Goal: Transaction & Acquisition: Purchase product/service

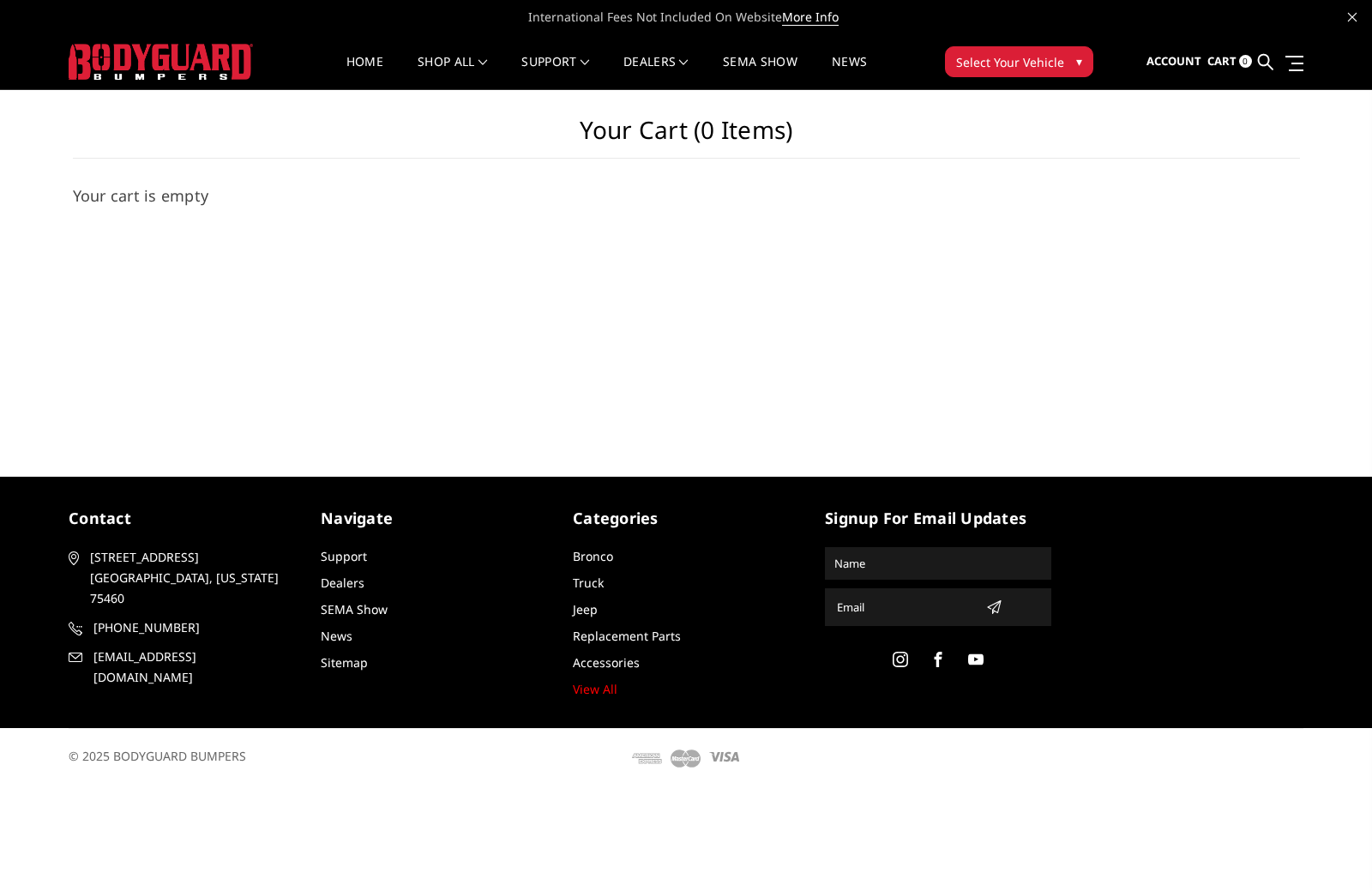
click at [1221, 57] on span "Cart" at bounding box center [1222, 61] width 29 height 16
click at [1287, 60] on link at bounding box center [1291, 62] width 24 height 18
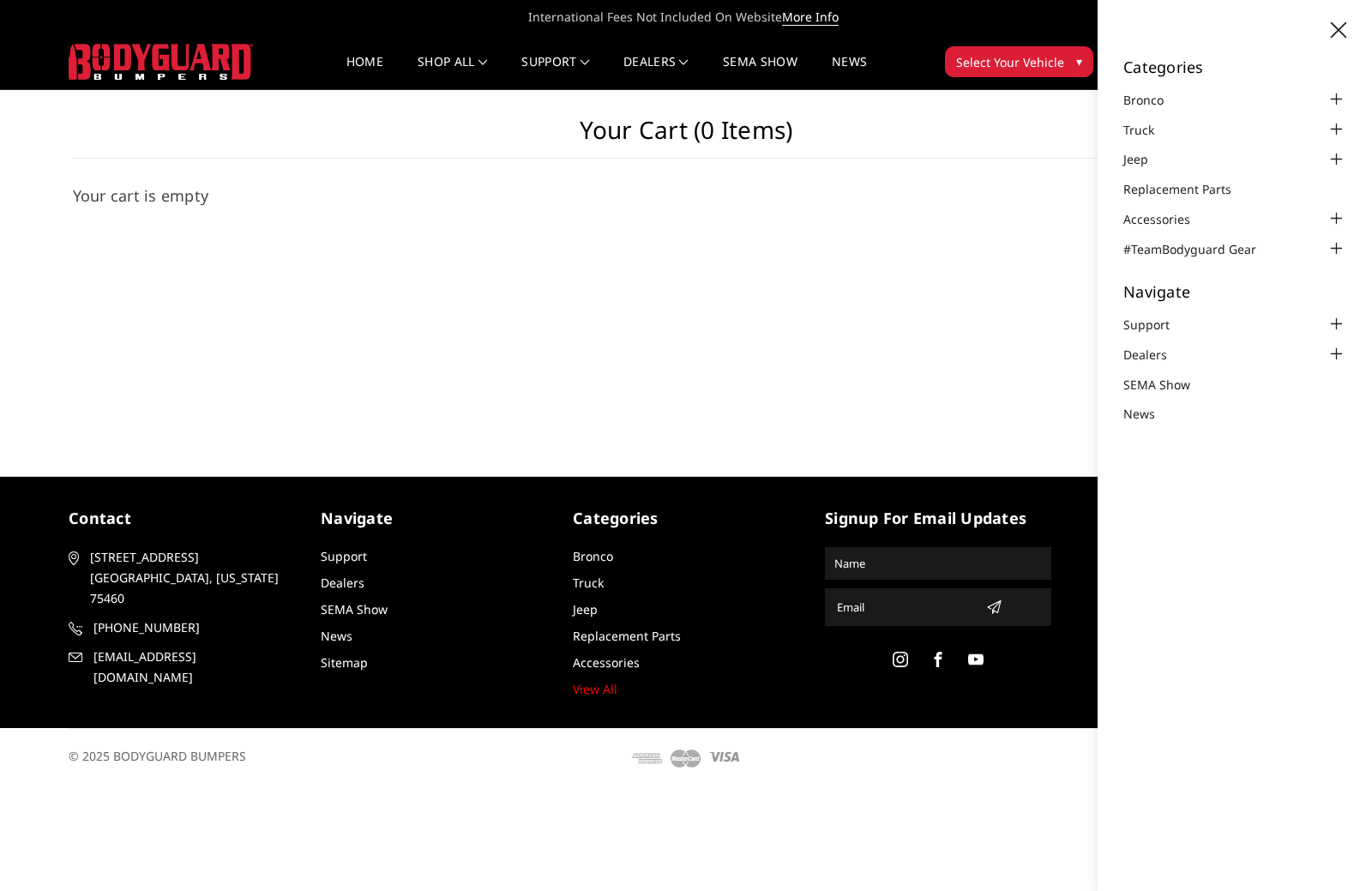
drag, startPoint x: 953, startPoint y: 784, endPoint x: 930, endPoint y: 774, distance: 25.1
click at [953, 783] on div "© 2025 BODYGUARD BUMPERS" at bounding box center [685, 757] width 1235 height 59
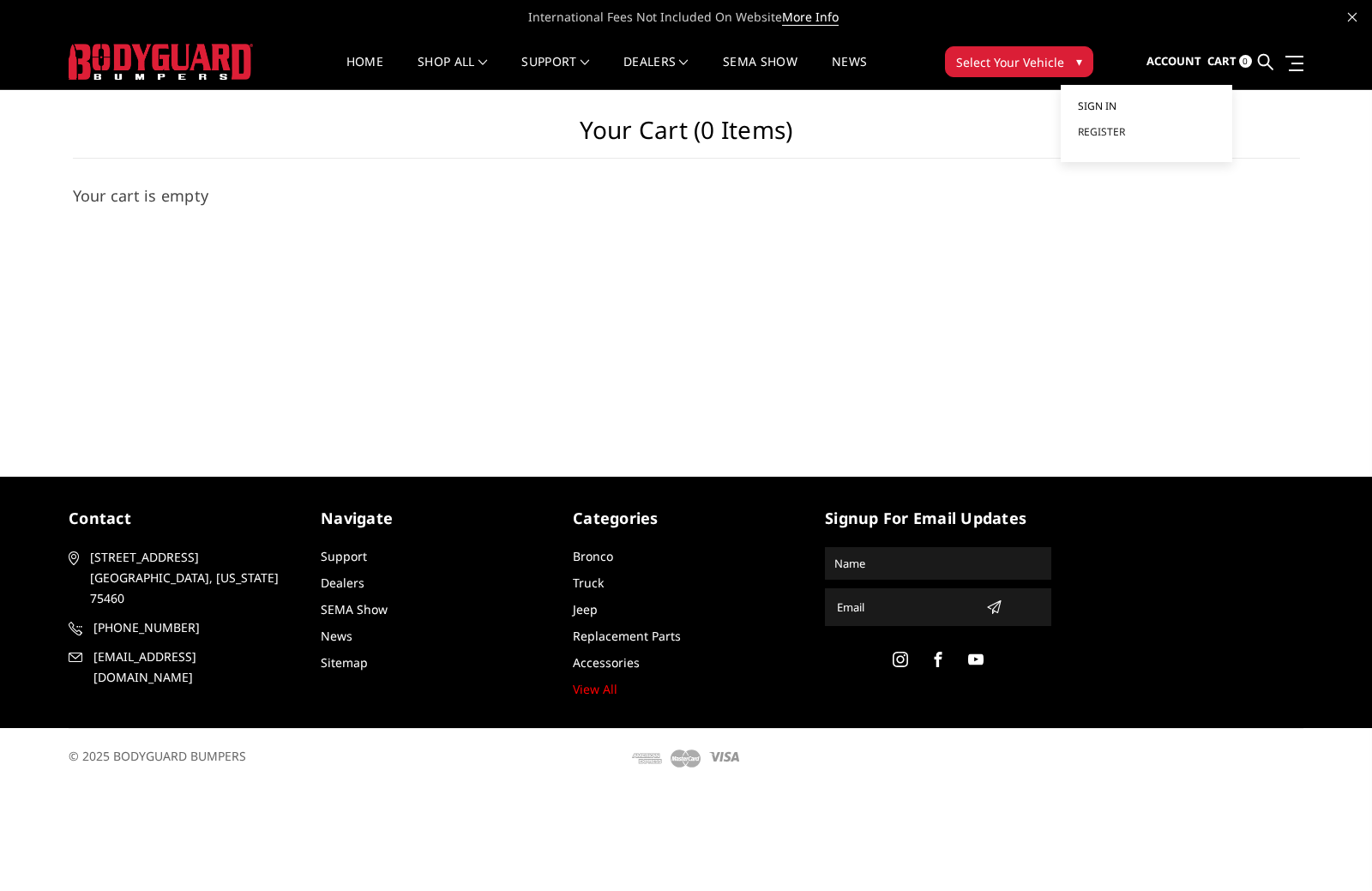
click at [1102, 104] on span "Sign in" at bounding box center [1097, 105] width 39 height 15
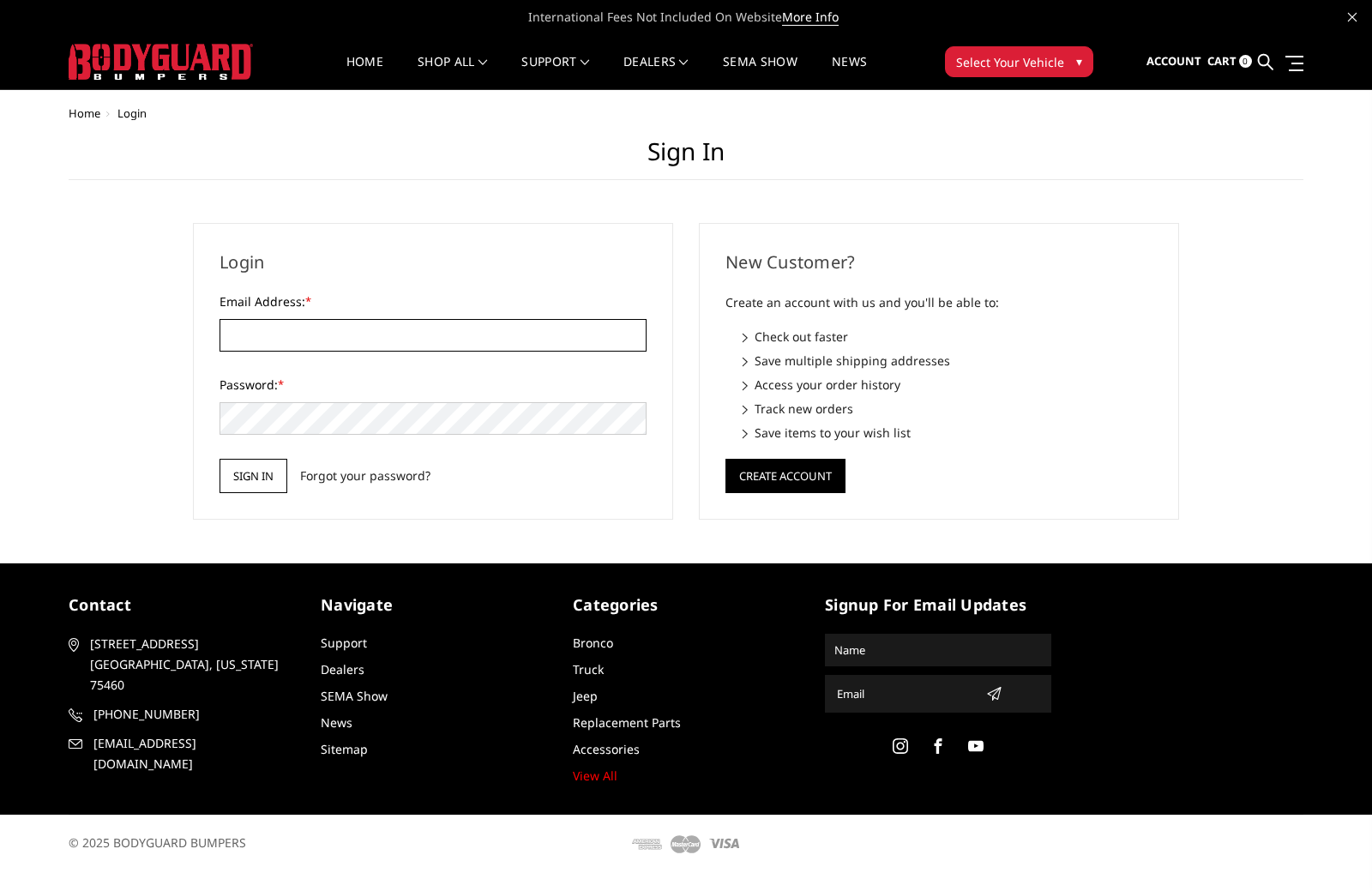
type input "[PERSON_NAME][EMAIL_ADDRESS][PERSON_NAME][DOMAIN_NAME]"
click at [263, 478] on input "Sign in" at bounding box center [253, 476] width 68 height 34
